Goal: Information Seeking & Learning: Learn about a topic

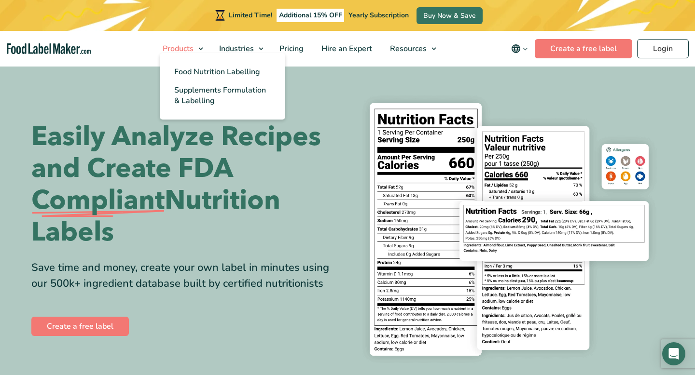
click at [195, 46] on span "Products" at bounding box center [177, 48] width 35 height 11
click at [213, 70] on span "Food Nutrition Labelling" at bounding box center [217, 72] width 86 height 11
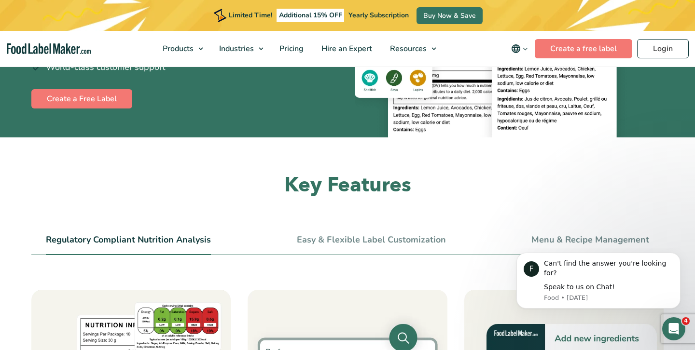
scroll to position [236, 0]
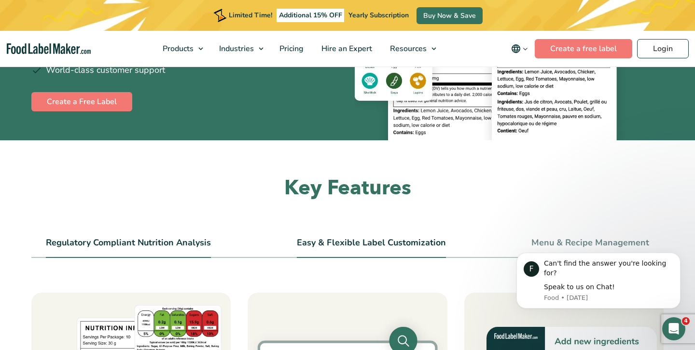
click at [385, 238] on link "Easy & Flexible Label Customization" at bounding box center [371, 243] width 149 height 11
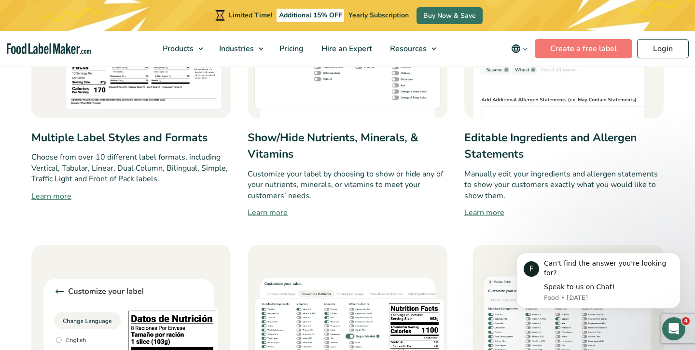
scroll to position [613, 0]
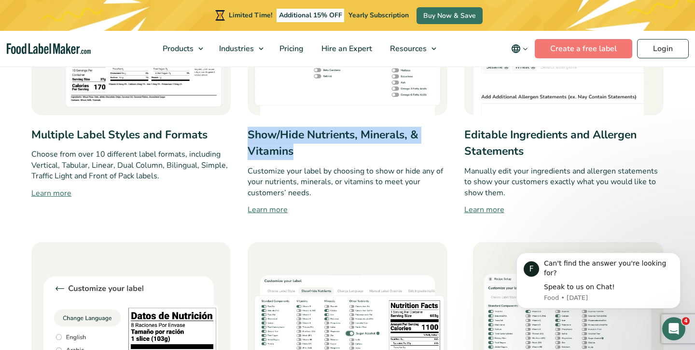
drag, startPoint x: 299, startPoint y: 152, endPoint x: 245, endPoint y: 133, distance: 57.2
copy h3 "Show/Hide Nutrients, Minerals, & Vitamins"
click at [409, 156] on h3 "Show/Hide Nutrients, Minerals, & Vitamins" at bounding box center [347, 143] width 199 height 33
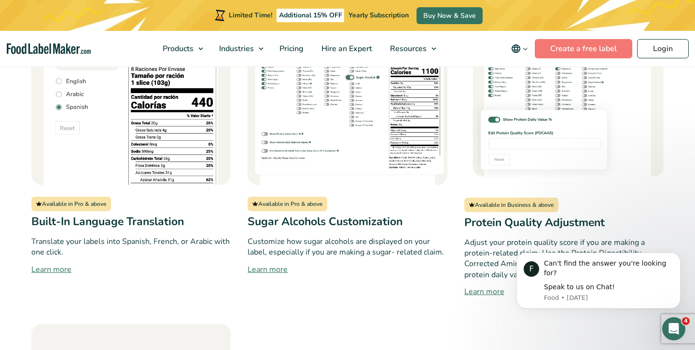
scroll to position [872, 0]
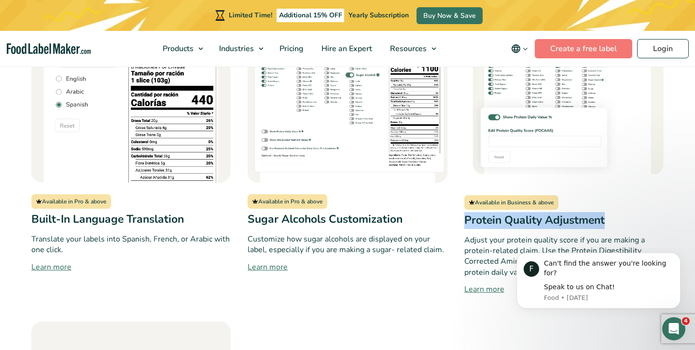
drag, startPoint x: 460, startPoint y: 221, endPoint x: 614, endPoint y: 228, distance: 154.2
click at [614, 228] on div "Multiple Label Styles and Formats Choose from over 10 different label formats, …" at bounding box center [347, 150] width 632 height 987
copy h3 "Protein Quality Adjustment"
click at [362, 269] on link "Learn more" at bounding box center [347, 268] width 199 height 12
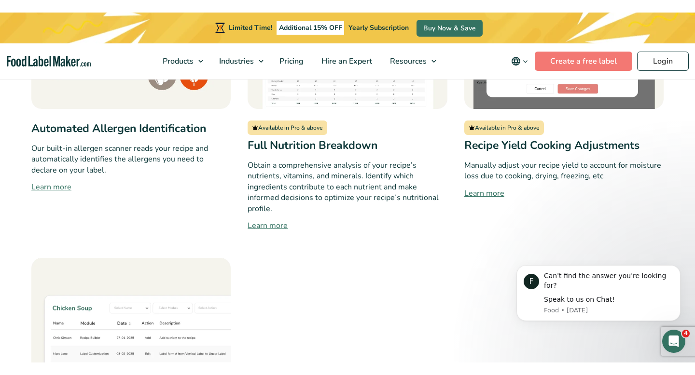
scroll to position [991, 0]
